Goal: Navigation & Orientation: Find specific page/section

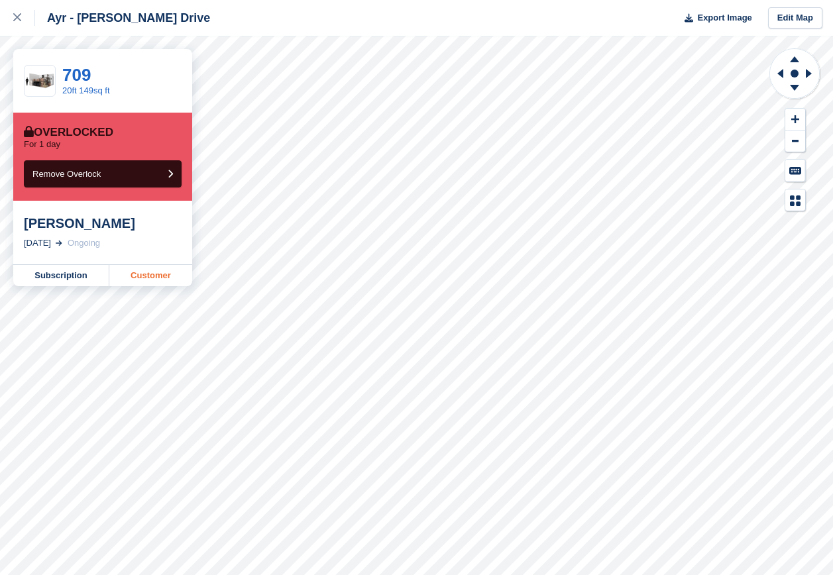
click at [151, 272] on link "Customer" at bounding box center [150, 275] width 83 height 21
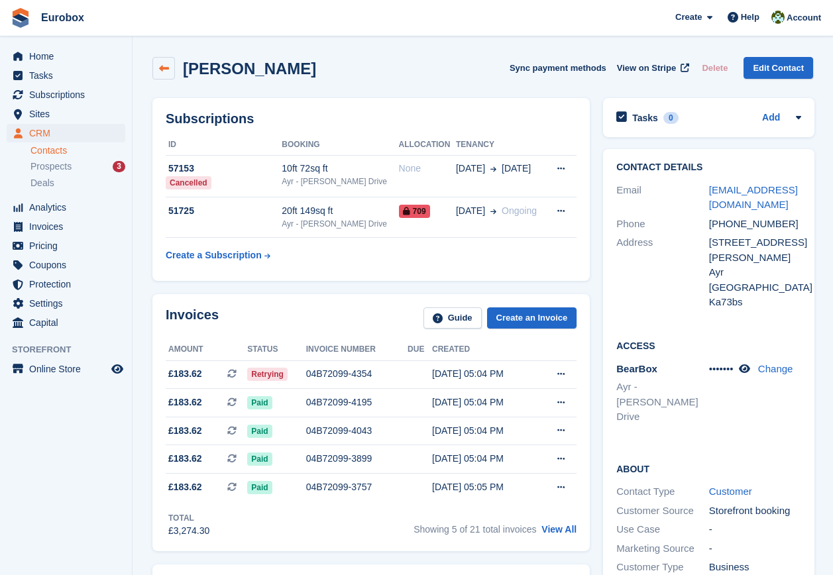
click at [160, 68] on icon at bounding box center [164, 69] width 10 height 10
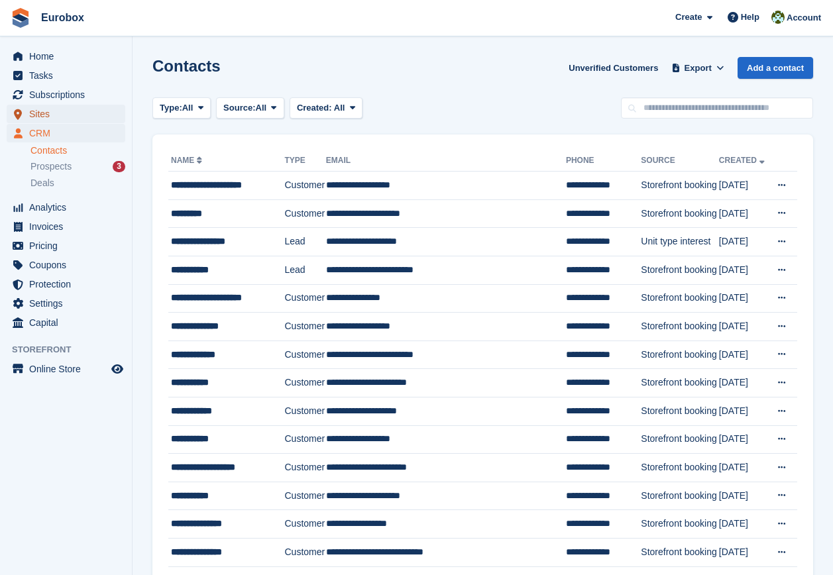
click at [36, 109] on span "Sites" at bounding box center [69, 114] width 80 height 19
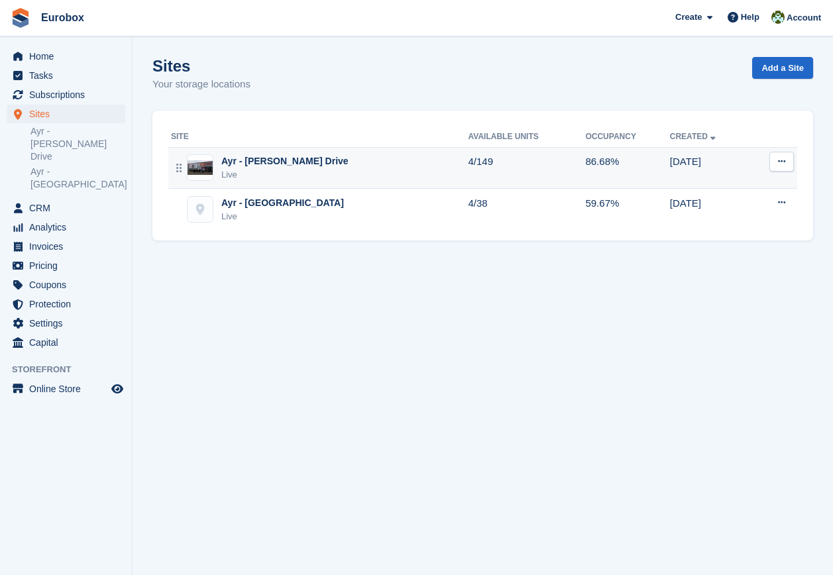
click at [261, 164] on div "Ayr - [PERSON_NAME] Drive" at bounding box center [284, 161] width 127 height 14
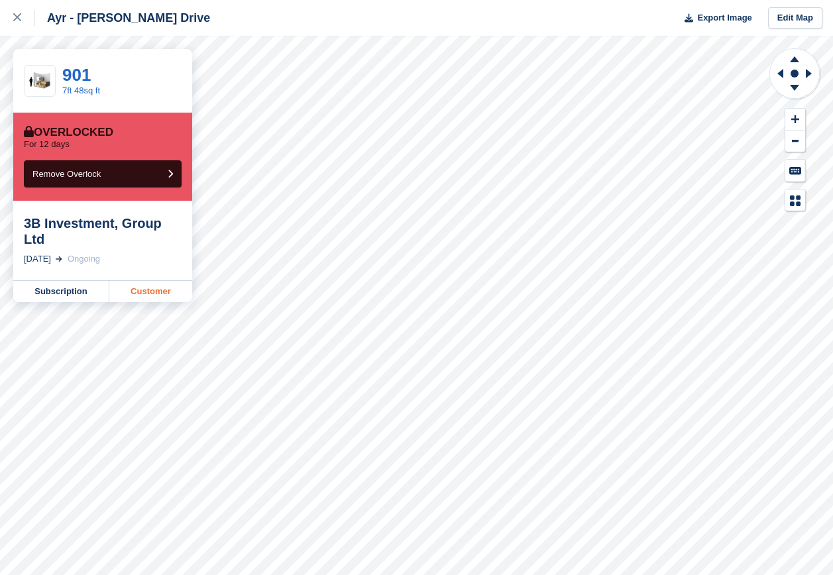
click at [142, 281] on link "Customer" at bounding box center [150, 291] width 83 height 21
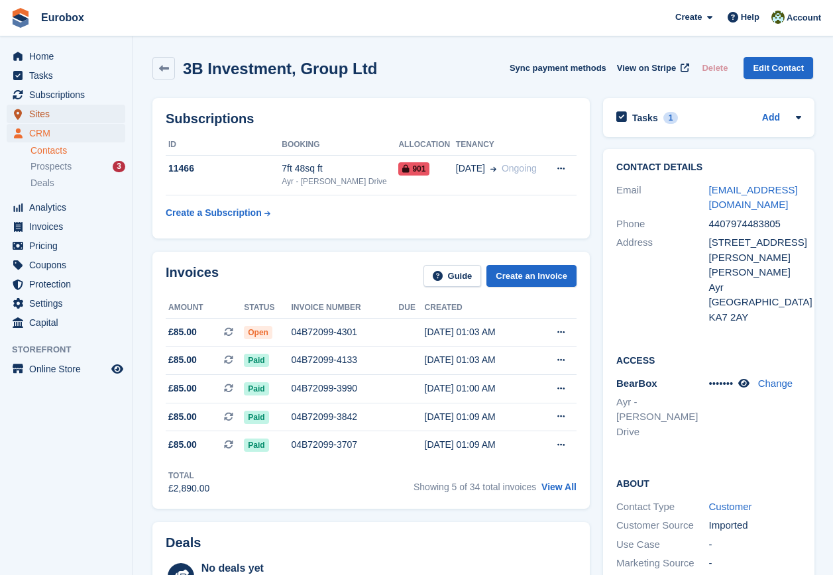
click at [48, 117] on span "Sites" at bounding box center [69, 114] width 80 height 19
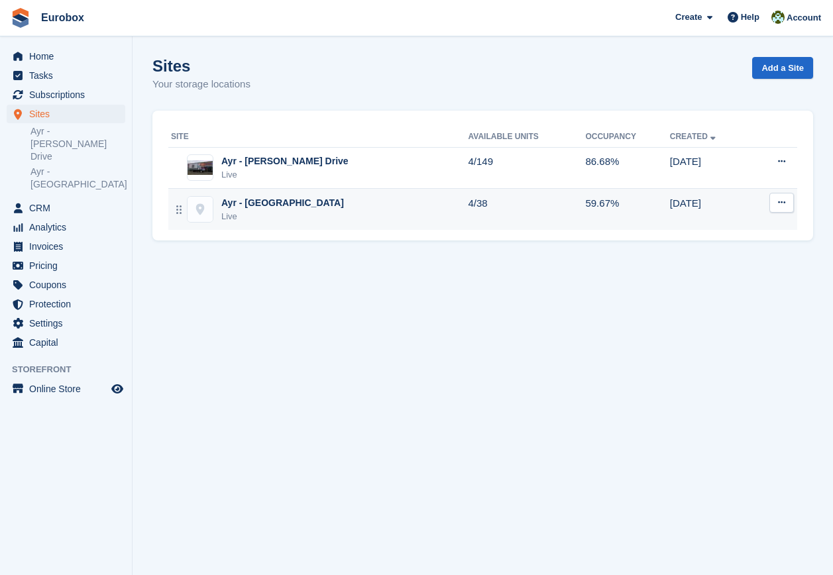
click at [271, 200] on div "Ayr - [GEOGRAPHIC_DATA]" at bounding box center [282, 203] width 123 height 14
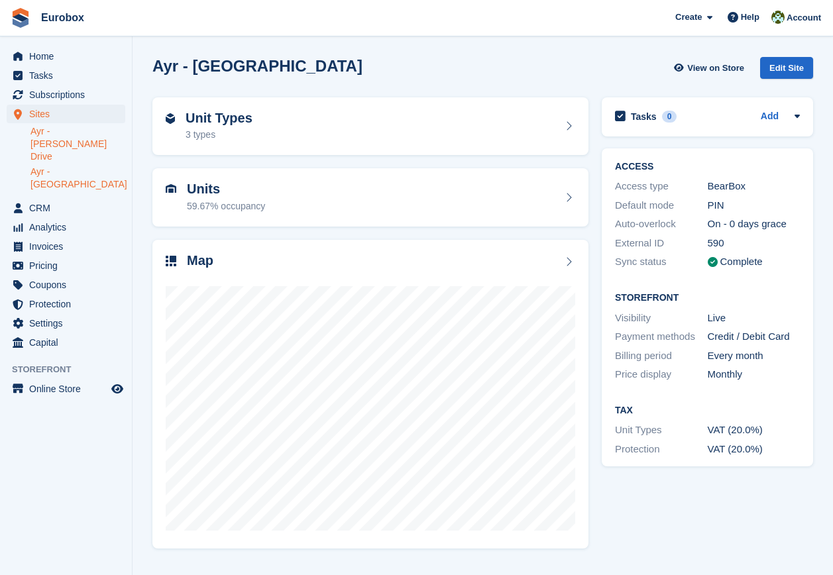
click at [63, 131] on link "Ayr - [PERSON_NAME] Drive" at bounding box center [77, 144] width 95 height 38
